Goal: Task Accomplishment & Management: Use online tool/utility

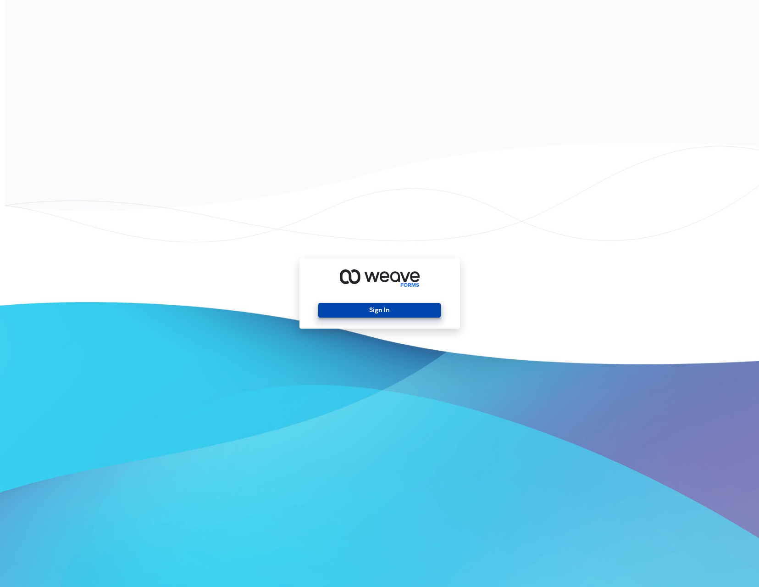
click at [376, 312] on button "Sign In" at bounding box center [379, 310] width 122 height 15
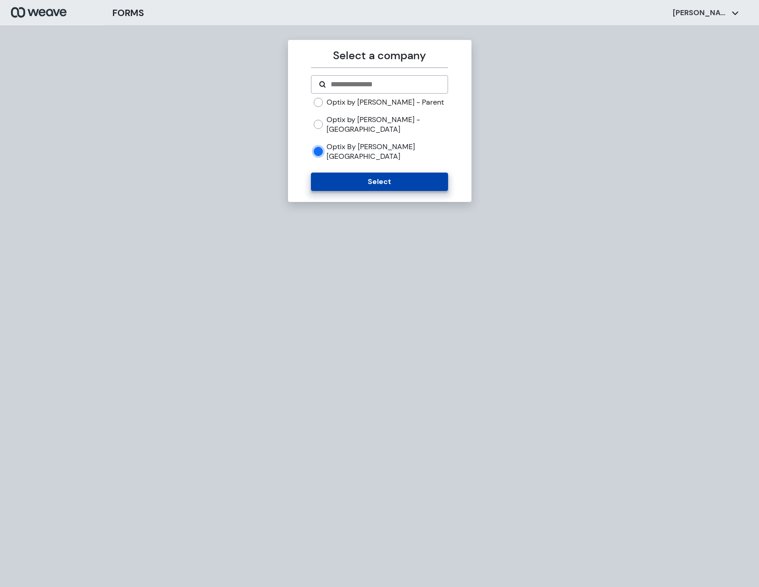
click at [368, 175] on button "Select" at bounding box center [379, 182] width 137 height 18
